Goal: Task Accomplishment & Management: Use online tool/utility

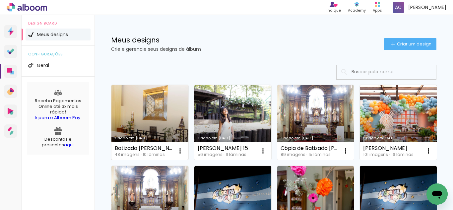
click at [145, 109] on link "Criado em [DATE]" at bounding box center [149, 122] width 77 height 75
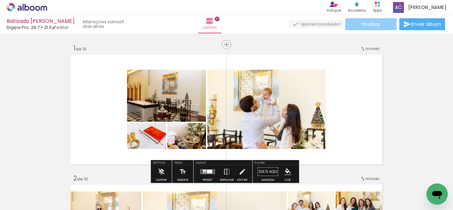
click at [355, 22] on paper-button "Finalizar" at bounding box center [370, 24] width 51 height 12
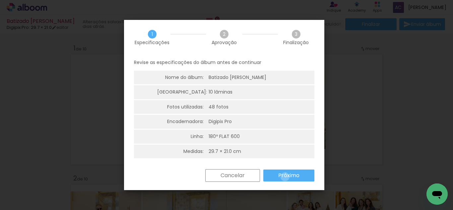
click at [0, 0] on slot "Próximo" at bounding box center [0, 0] width 0 height 0
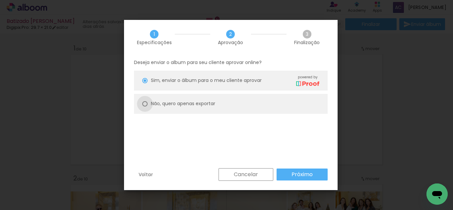
click at [142, 83] on div at bounding box center [144, 80] width 5 height 5
type paper-radio-button "on"
click at [0, 0] on slot "Próximo" at bounding box center [0, 0] width 0 height 0
type input "Alta, 300 DPI"
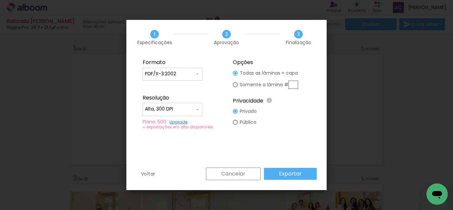
click at [198, 75] on iron-icon at bounding box center [197, 73] width 5 height 5
click at [197, 71] on paper-item "JPG" at bounding box center [173, 72] width 60 height 13
click at [193, 68] on paper-input-container "JPG" at bounding box center [173, 74] width 60 height 13
click at [180, 101] on paper-item "PDF/X-3:2002" at bounding box center [173, 99] width 60 height 13
type input "PDF/X-3:2002"
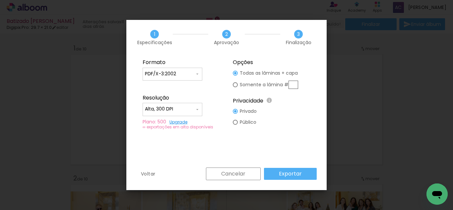
click at [0, 0] on slot "Exportar" at bounding box center [0, 0] width 0 height 0
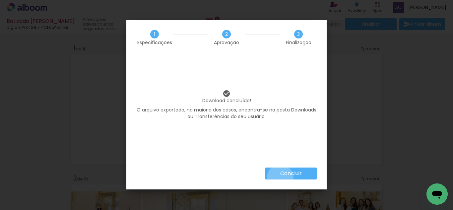
click at [280, 177] on paper-button "Concluir" at bounding box center [290, 174] width 51 height 12
